Goal: Task Accomplishment & Management: Manage account settings

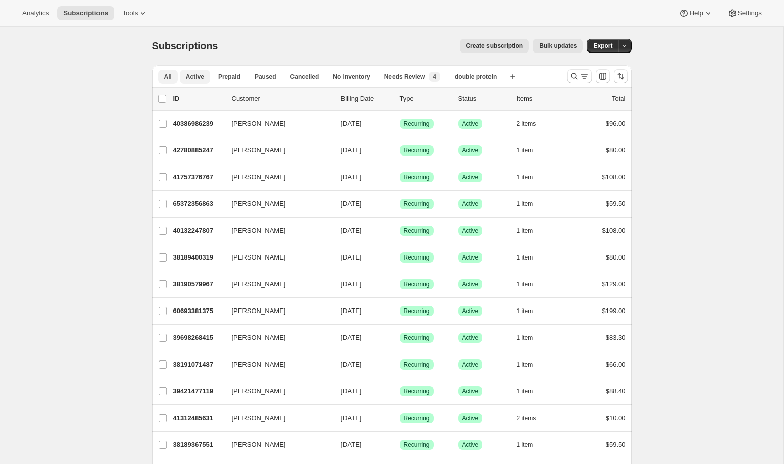
click at [197, 79] on span "Active" at bounding box center [195, 77] width 18 height 8
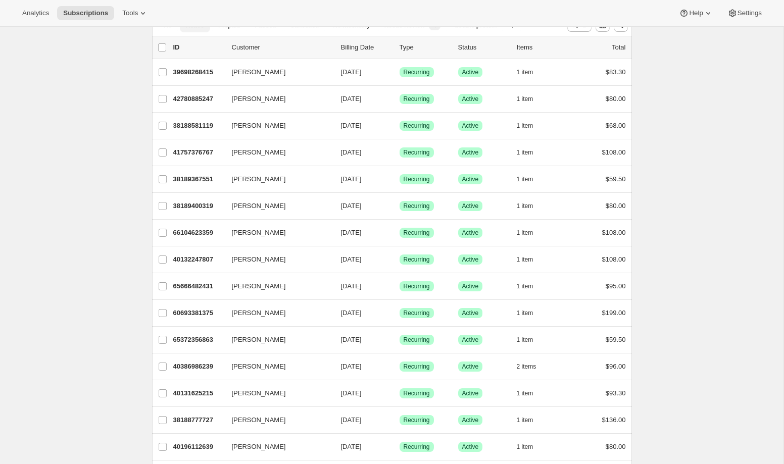
scroll to position [19, 0]
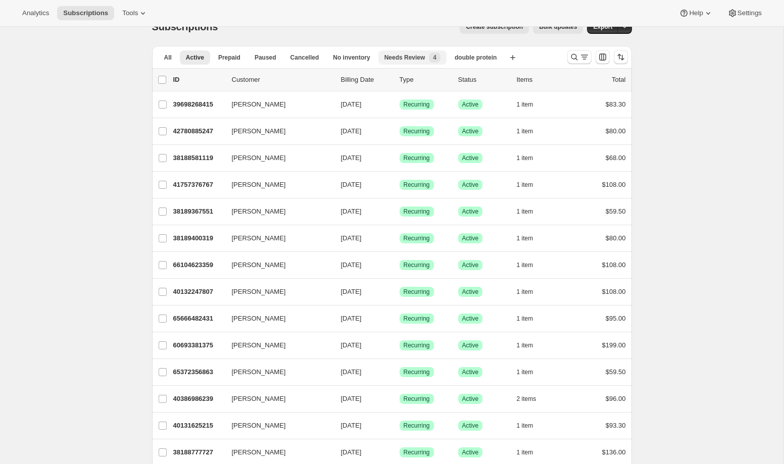
click at [394, 55] on span "Needs Review" at bounding box center [404, 58] width 41 height 8
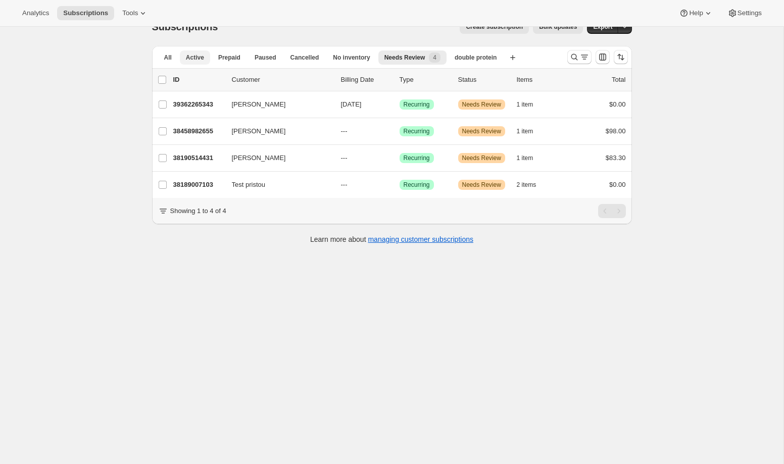
click at [202, 59] on span "Active" at bounding box center [195, 58] width 18 height 8
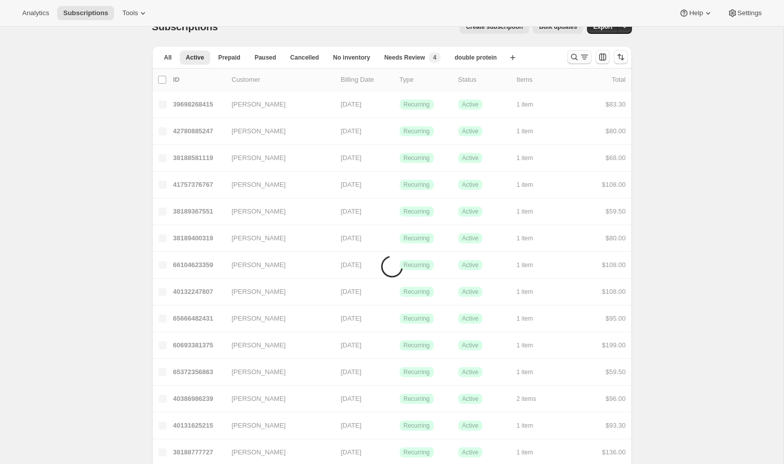
click at [572, 58] on icon "Search and filter results" at bounding box center [574, 57] width 10 height 10
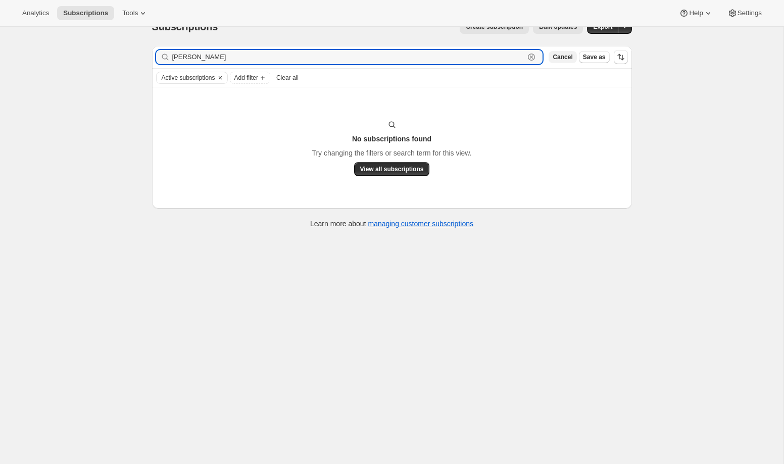
type input "[PERSON_NAME]"
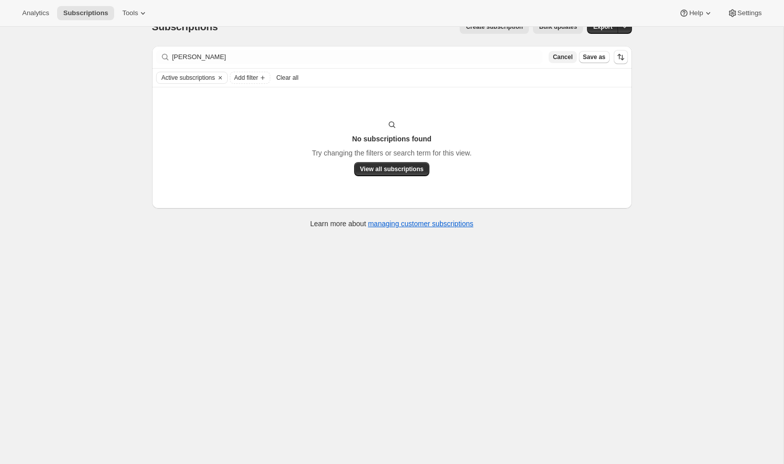
click at [568, 55] on span "Cancel" at bounding box center [562, 57] width 20 height 8
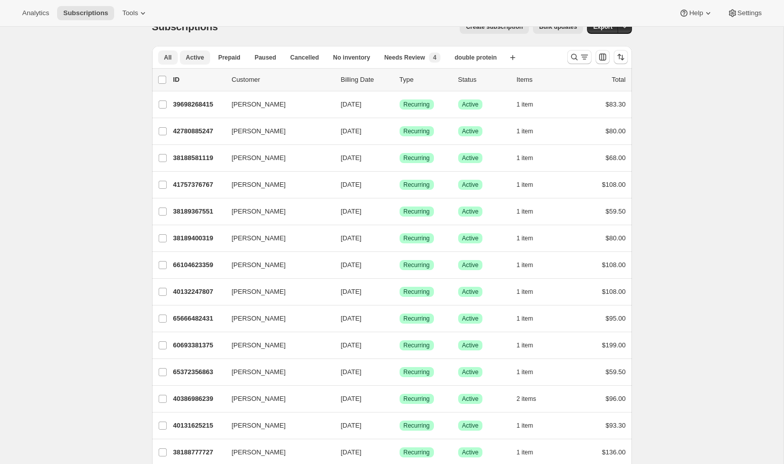
click at [168, 57] on span "All" at bounding box center [168, 58] width 8 height 8
click at [569, 55] on icon "Search and filter results" at bounding box center [574, 57] width 10 height 10
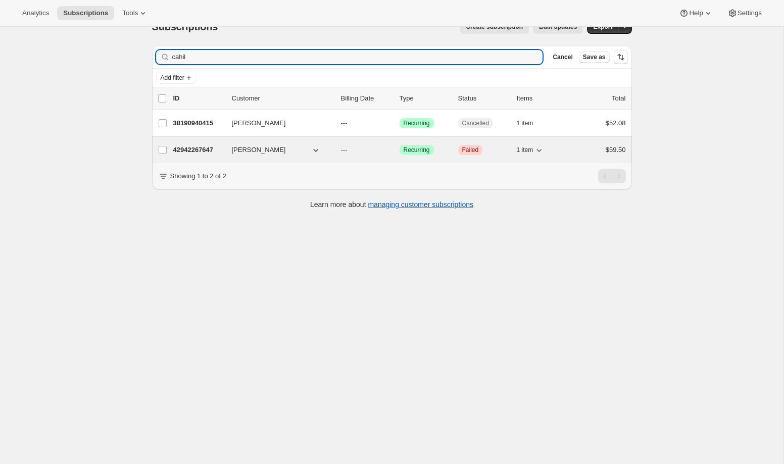
type input "cahil"
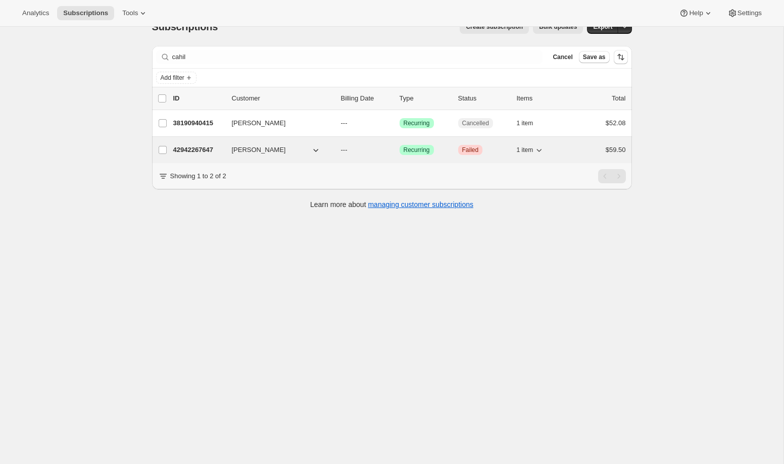
click at [209, 146] on p "42942267647" at bounding box center [198, 150] width 51 height 10
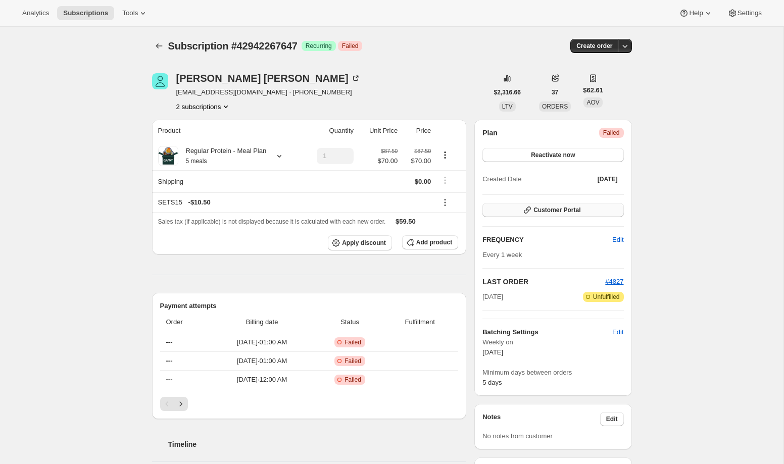
click at [551, 210] on span "Customer Portal" at bounding box center [556, 210] width 47 height 8
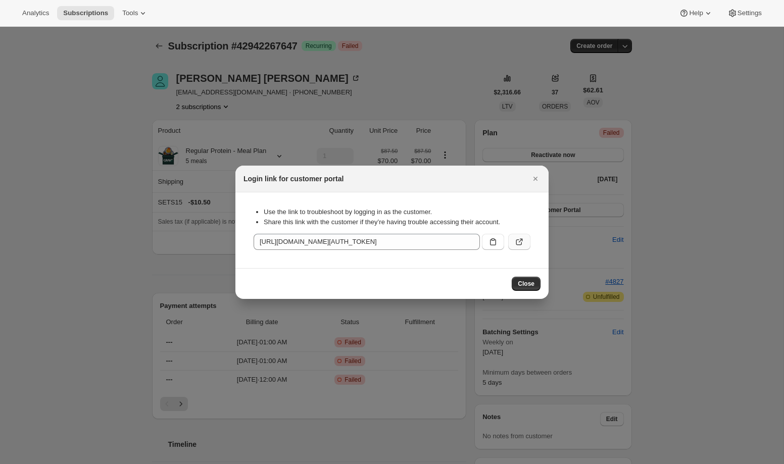
click at [519, 236] on button ":rva:" at bounding box center [519, 242] width 22 height 16
click at [539, 176] on icon "Close" at bounding box center [535, 179] width 10 height 10
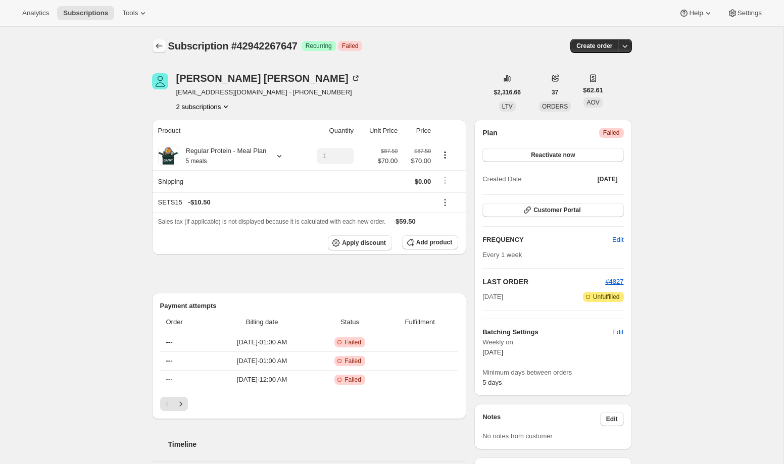
click at [157, 45] on icon "Subscriptions" at bounding box center [159, 46] width 10 height 10
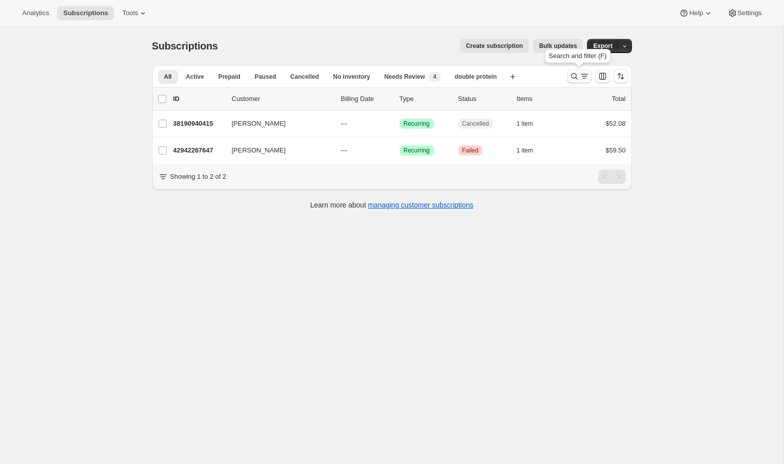
click at [578, 75] on icon "Search and filter results" at bounding box center [574, 76] width 10 height 10
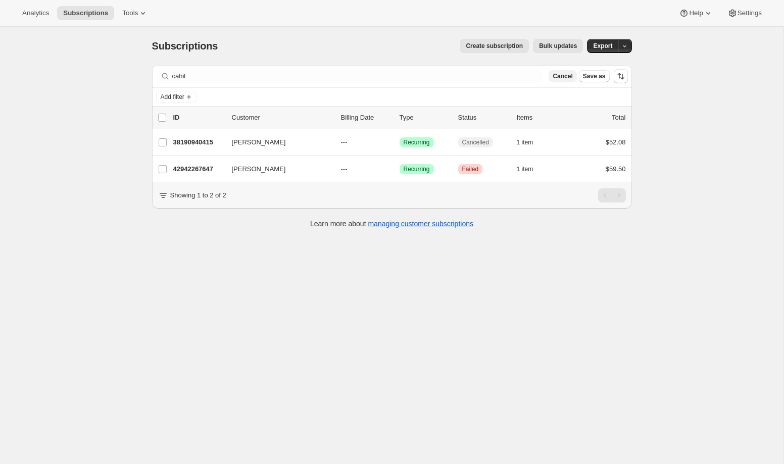
click at [566, 75] on span "Cancel" at bounding box center [562, 76] width 20 height 8
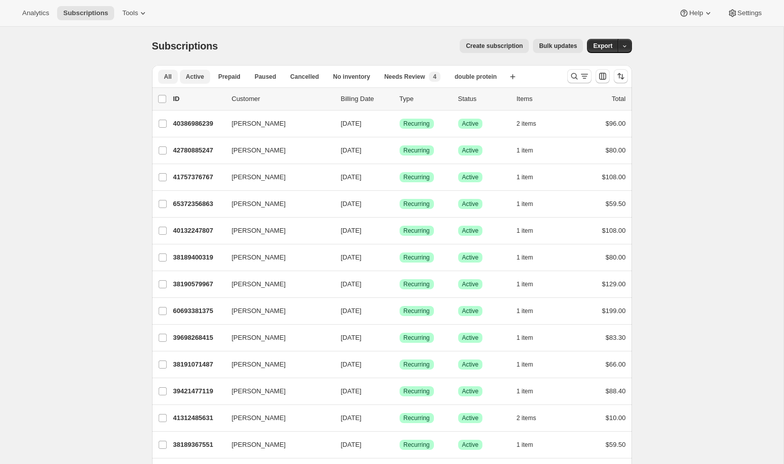
click at [206, 74] on button "Active" at bounding box center [195, 77] width 30 height 14
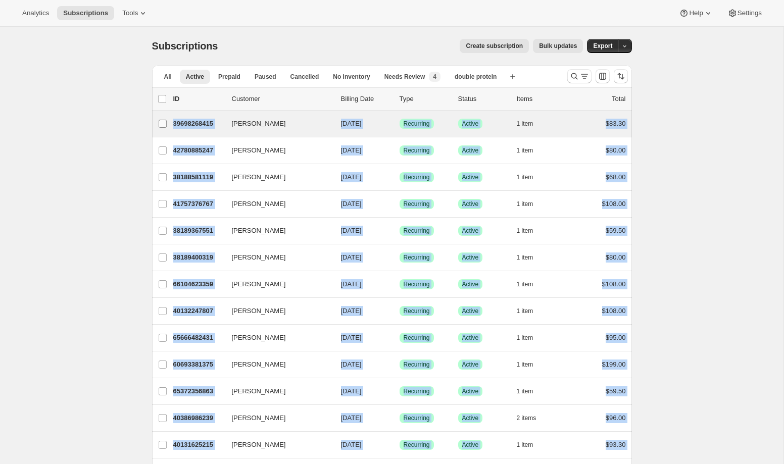
drag, startPoint x: 640, startPoint y: 392, endPoint x: 159, endPoint y: 124, distance: 551.1
copy ul "[PERSON_NAME] 39698268415 [PERSON_NAME] [DATE] Success Recurring Success Active…"
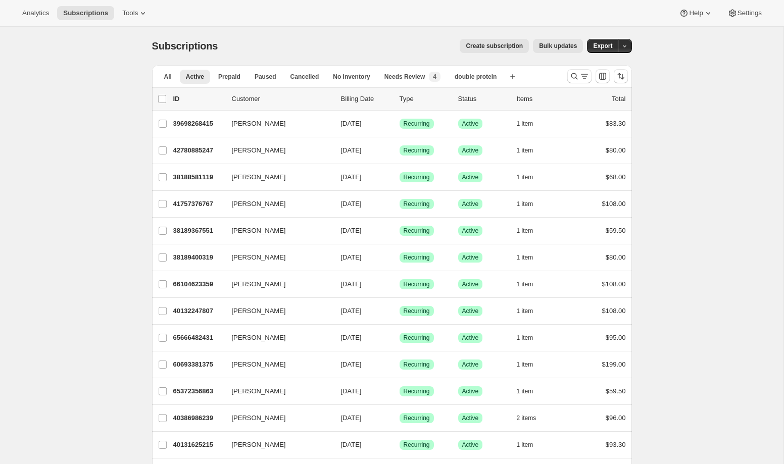
scroll to position [1041, 0]
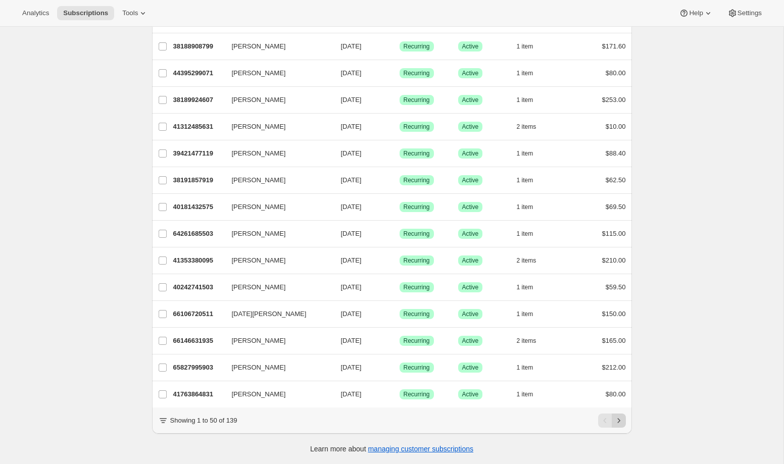
click at [621, 418] on icon "Next" at bounding box center [619, 421] width 10 height 10
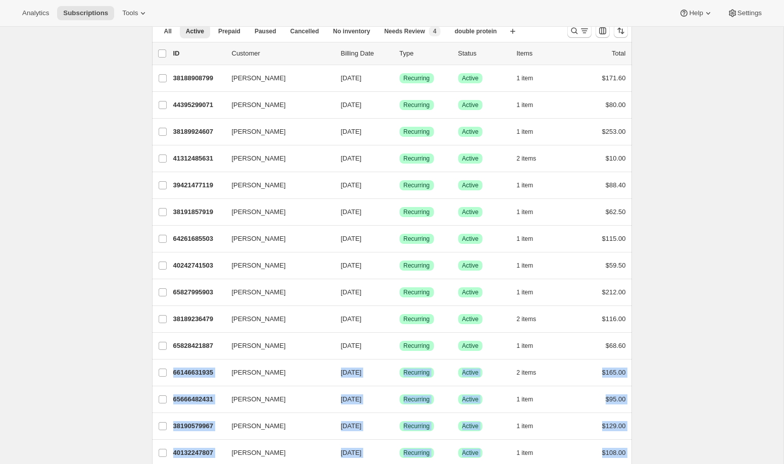
scroll to position [0, 0]
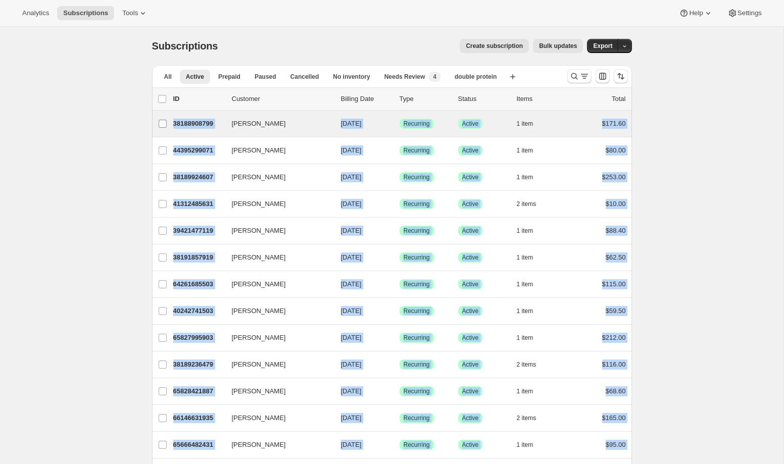
drag, startPoint x: 635, startPoint y: 391, endPoint x: 157, endPoint y: 127, distance: 545.9
copy ul "[PERSON_NAME] 38188908799 [PERSON_NAME] [DATE] Success Recurring Success Active…"
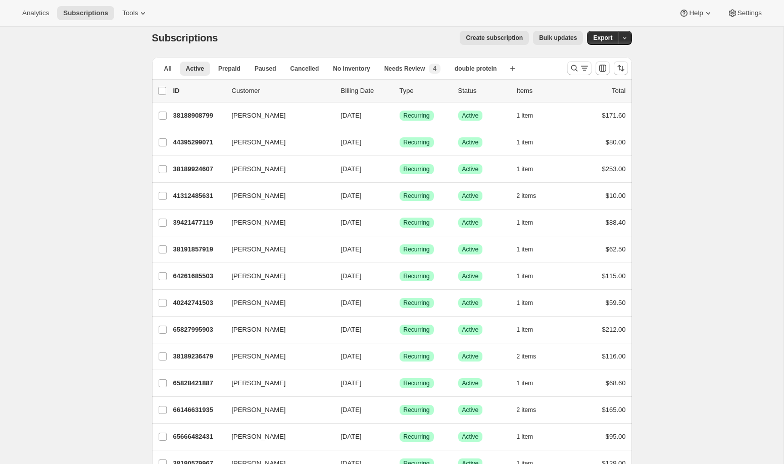
scroll to position [1041, 0]
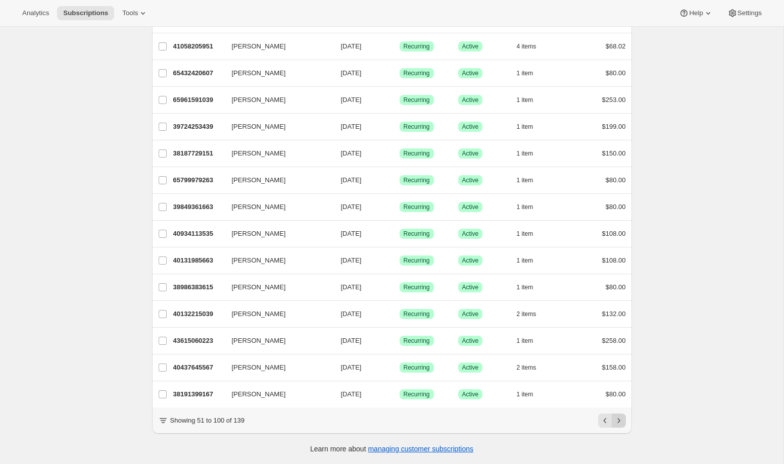
click at [623, 425] on icon "Next" at bounding box center [619, 421] width 10 height 10
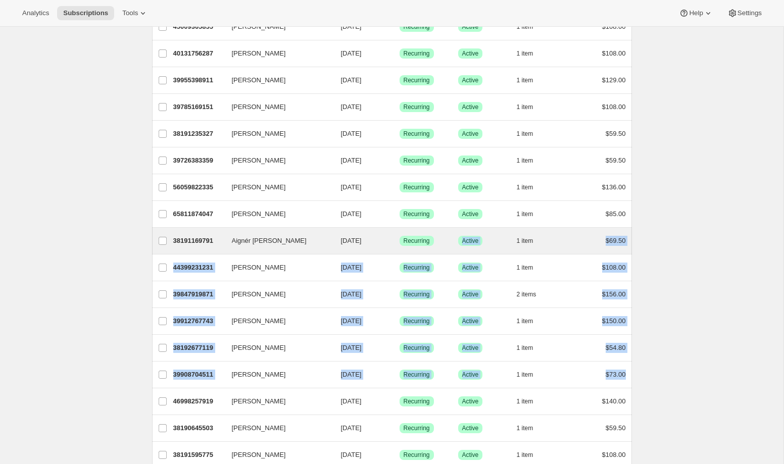
scroll to position [0, 0]
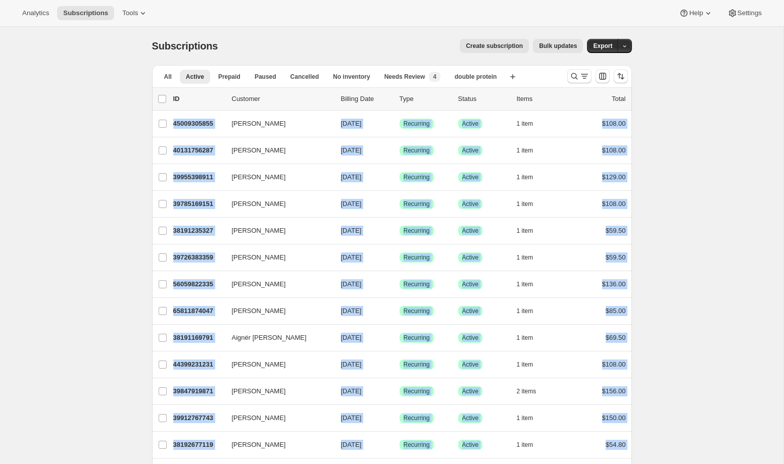
drag, startPoint x: 636, startPoint y: 378, endPoint x: 143, endPoint y: 130, distance: 551.5
copy ul "Loremipsu Dolorsita 39230054819 Consectet Adipiscin 21/50/8097 Elitsed Doeiusmo…"
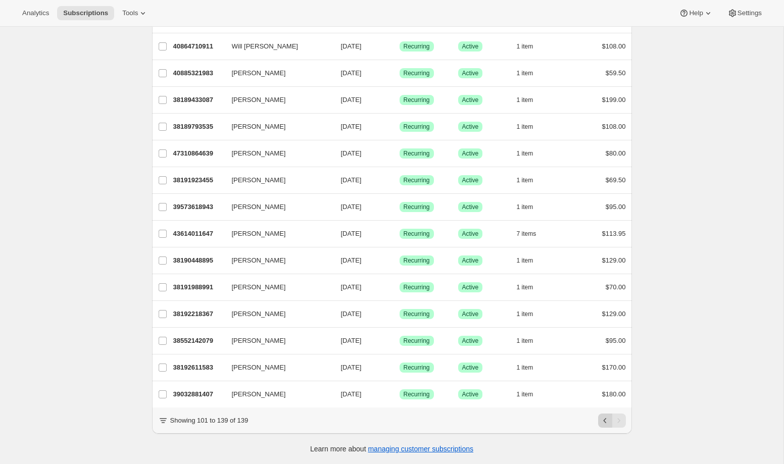
click at [600, 419] on icon "Previous" at bounding box center [605, 421] width 10 height 10
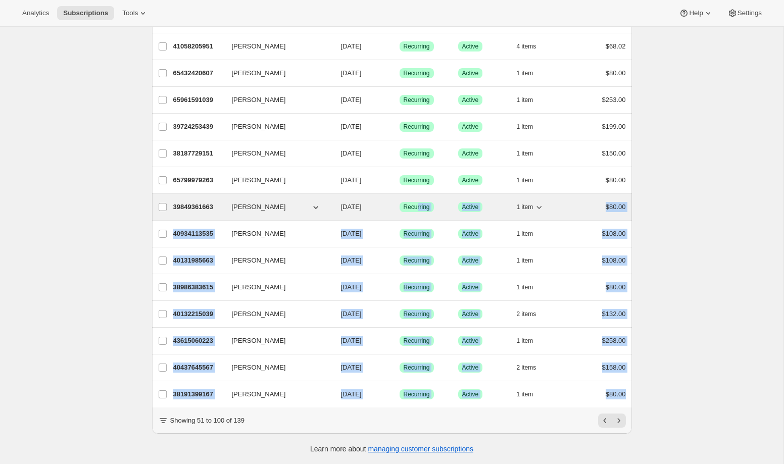
scroll to position [0, 0]
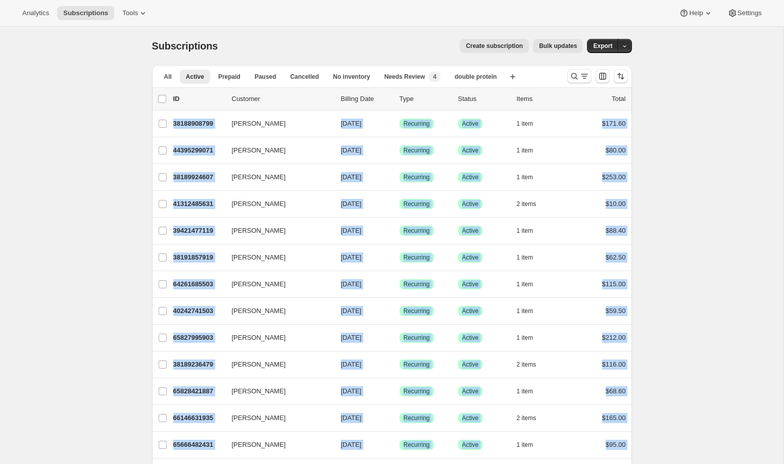
drag, startPoint x: 632, startPoint y: 394, endPoint x: 104, endPoint y: 121, distance: 594.5
copy ul "[PERSON_NAME] 38188908799 [PERSON_NAME] [DATE] Success Recurring Success Active…"
